Goal: Task Accomplishment & Management: Use online tool/utility

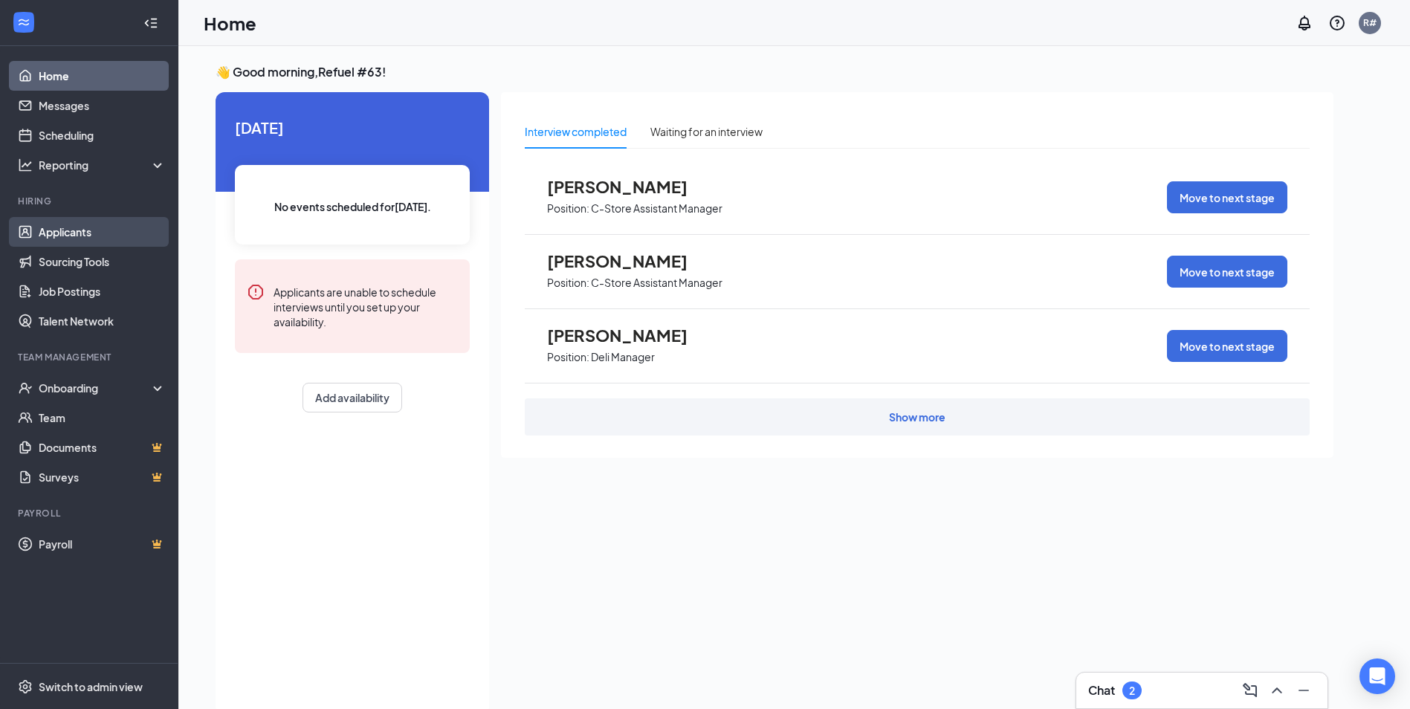
click at [59, 233] on link "Applicants" at bounding box center [102, 232] width 127 height 30
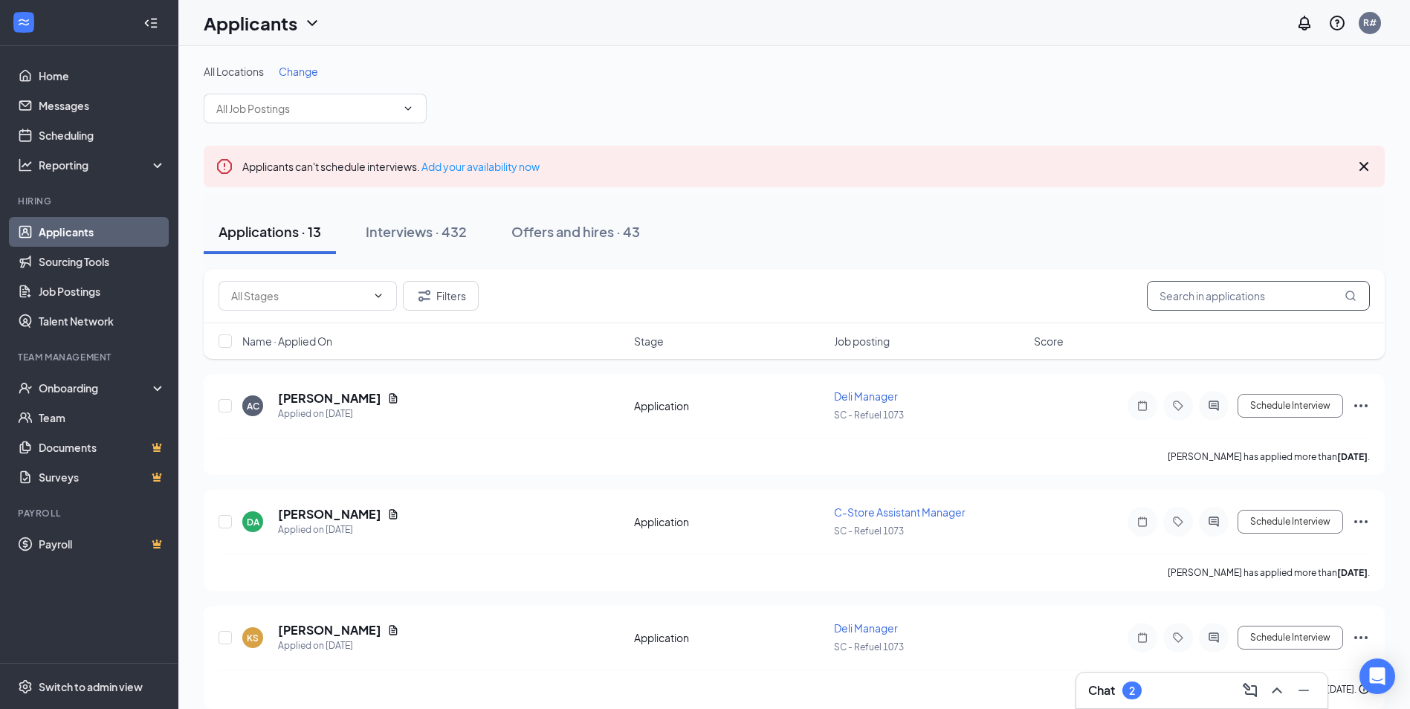
click at [1199, 297] on input "text" at bounding box center [1258, 296] width 223 height 30
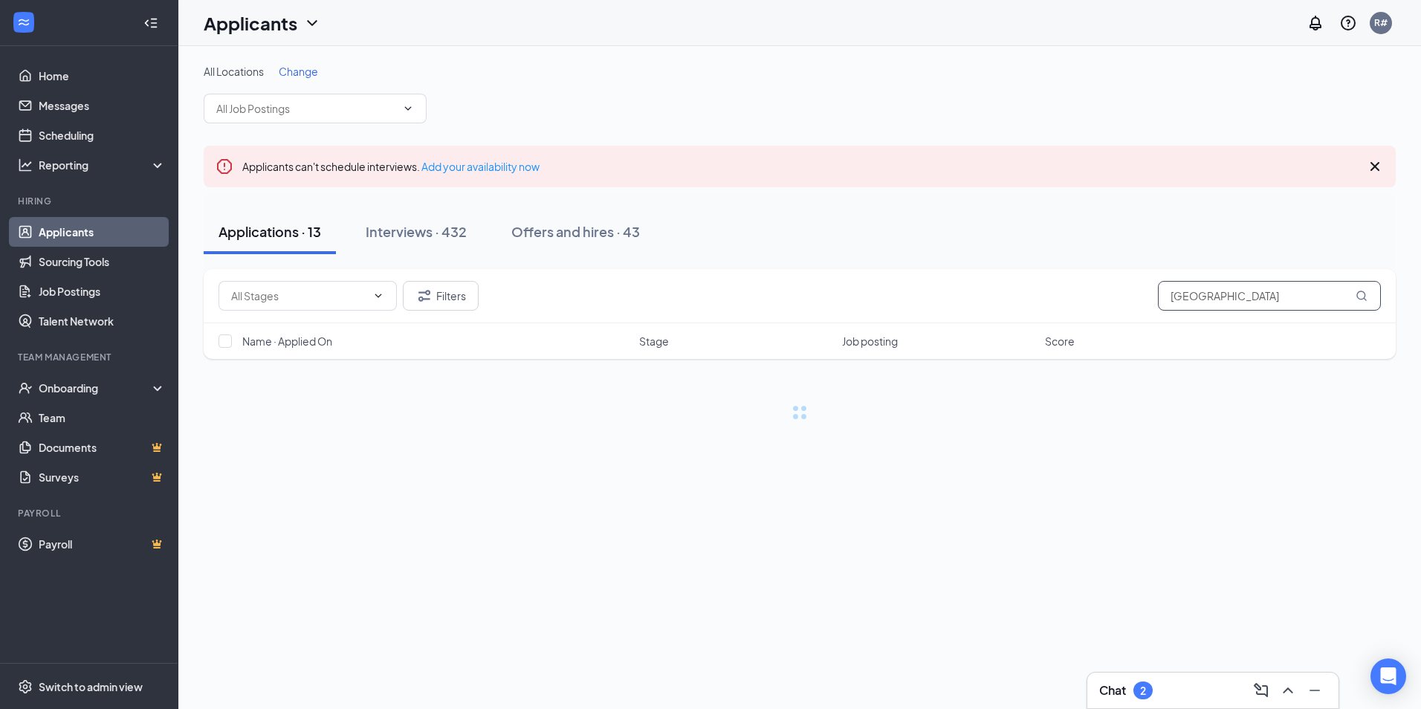
click at [1361, 298] on icon "MagnifyingGlass" at bounding box center [1362, 296] width 12 height 12
click at [1166, 297] on input "[GEOGRAPHIC_DATA]" at bounding box center [1269, 296] width 223 height 30
type input "n"
type input "devarus [GEOGRAPHIC_DATA]"
click at [1361, 292] on icon "MagnifyingGlass" at bounding box center [1362, 296] width 12 height 12
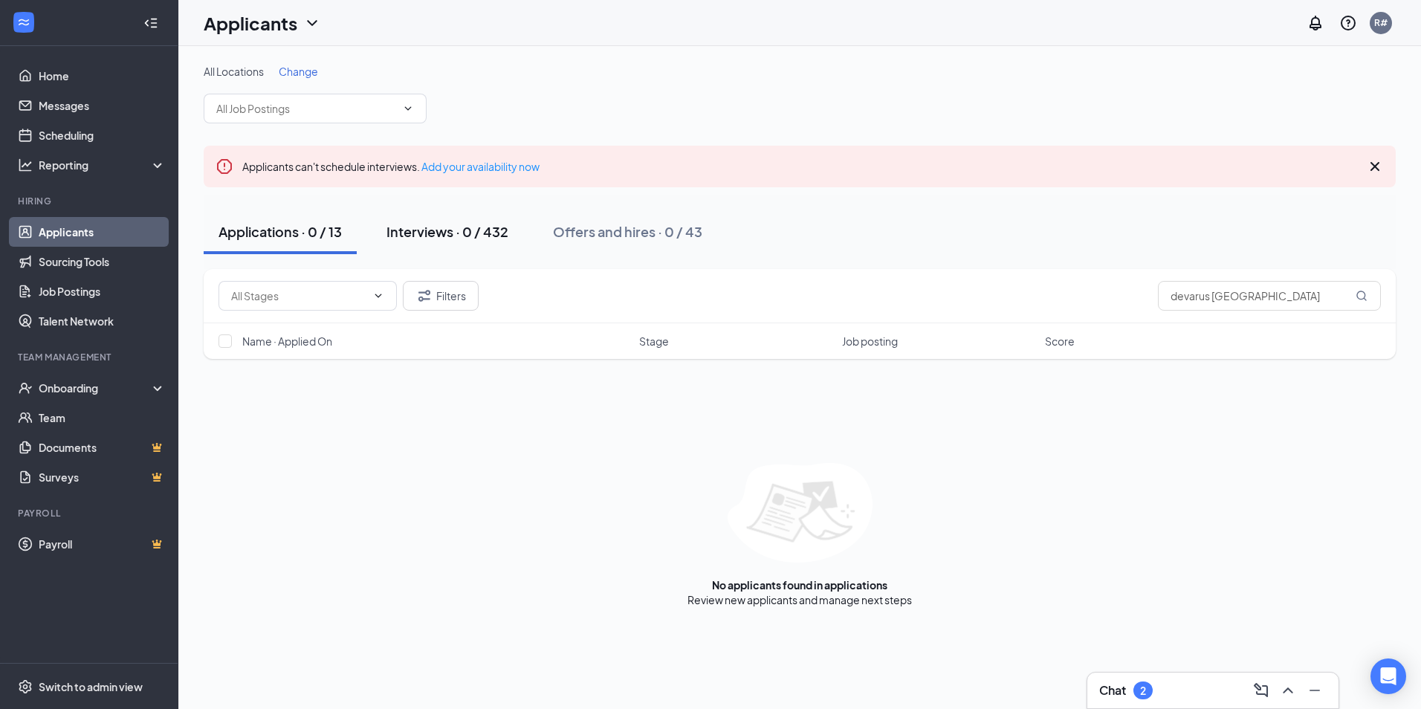
click at [473, 227] on div "Interviews · 0 / 432" at bounding box center [447, 231] width 122 height 19
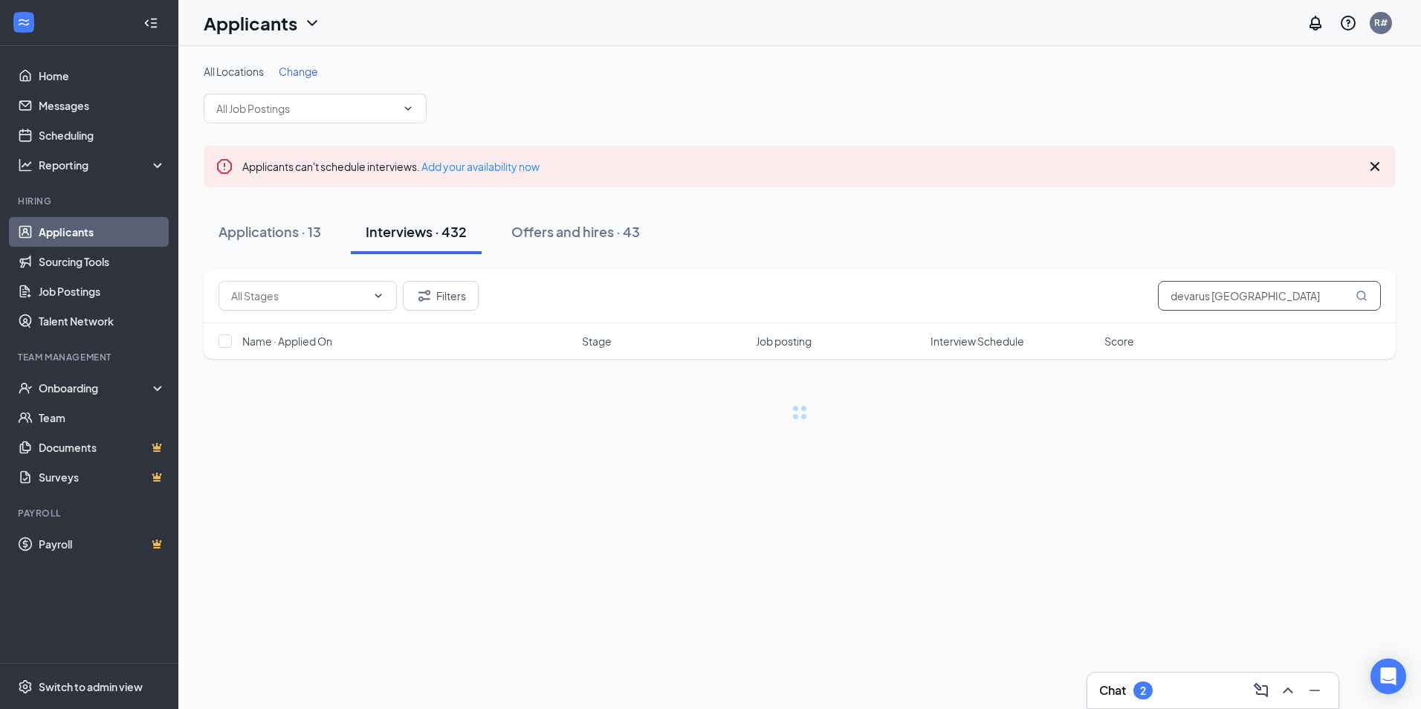
drag, startPoint x: 1249, startPoint y: 291, endPoint x: 1006, endPoint y: 277, distance: 242.6
click at [1008, 278] on div "Filters devarus [GEOGRAPHIC_DATA]" at bounding box center [800, 296] width 1192 height 54
type input "[GEOGRAPHIC_DATA]"
click at [654, 231] on div "Offers and hires · 0 / 43" at bounding box center [627, 231] width 149 height 19
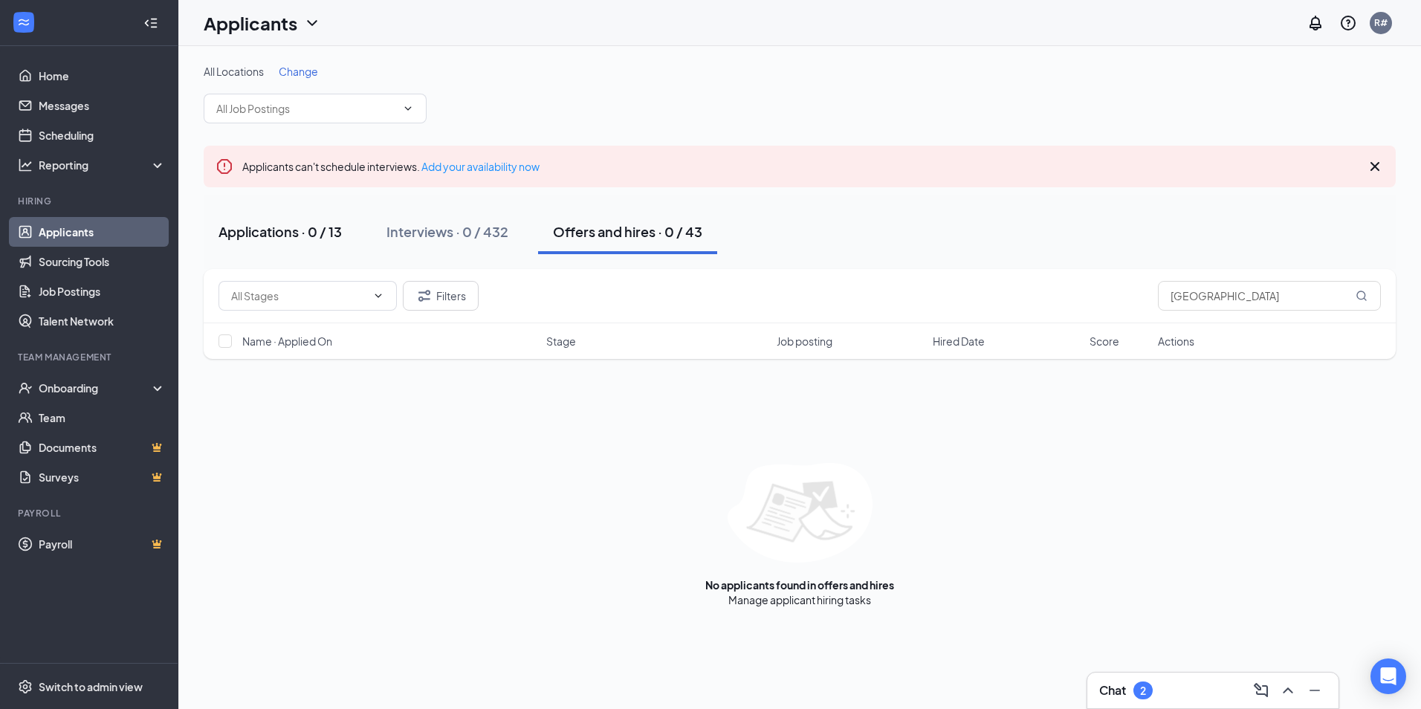
click at [296, 225] on div "Applications · 0 / 13" at bounding box center [279, 231] width 123 height 19
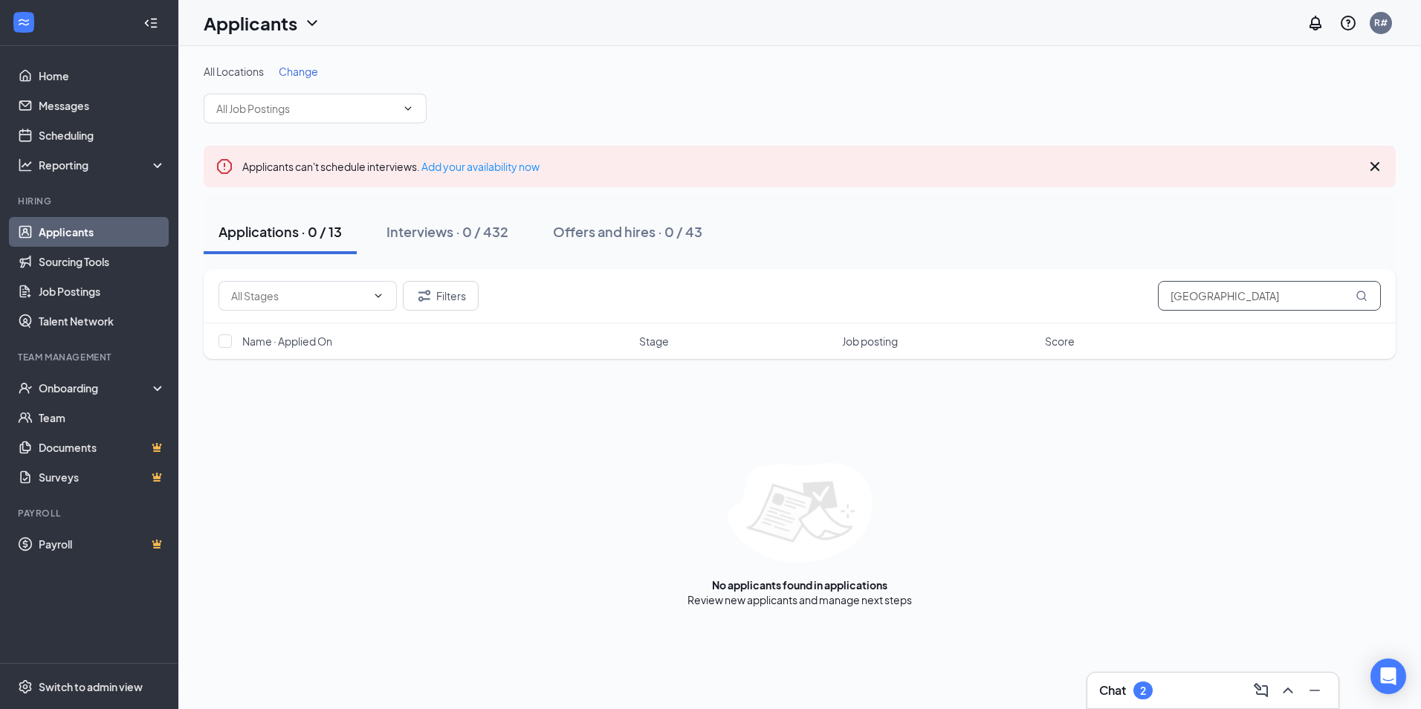
drag, startPoint x: 1211, startPoint y: 282, endPoint x: 1038, endPoint y: 291, distance: 173.4
click at [1043, 290] on div "Filters [GEOGRAPHIC_DATA]" at bounding box center [799, 296] width 1162 height 30
type input "deva"
